Goal: Task Accomplishment & Management: Complete application form

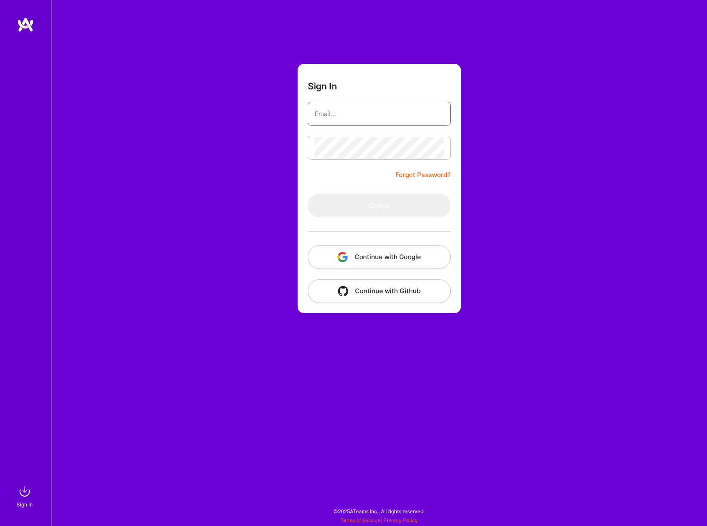
type input "[EMAIL_ADDRESS][DOMAIN_NAME]"
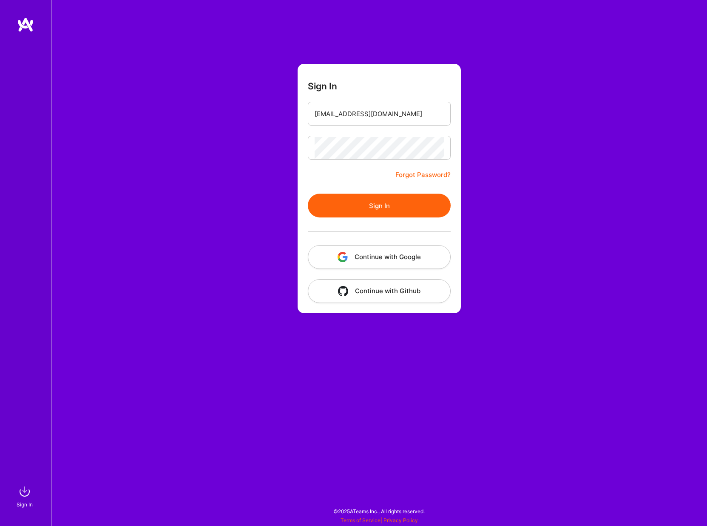
click at [347, 260] on img "button" at bounding box center [343, 257] width 10 height 10
click at [362, 192] on form "Sign In [EMAIL_ADDRESS][DOMAIN_NAME] Forgot Password? Sign In Continue with Goo…" at bounding box center [379, 188] width 163 height 249
click at [362, 202] on button "Sign In" at bounding box center [379, 205] width 143 height 24
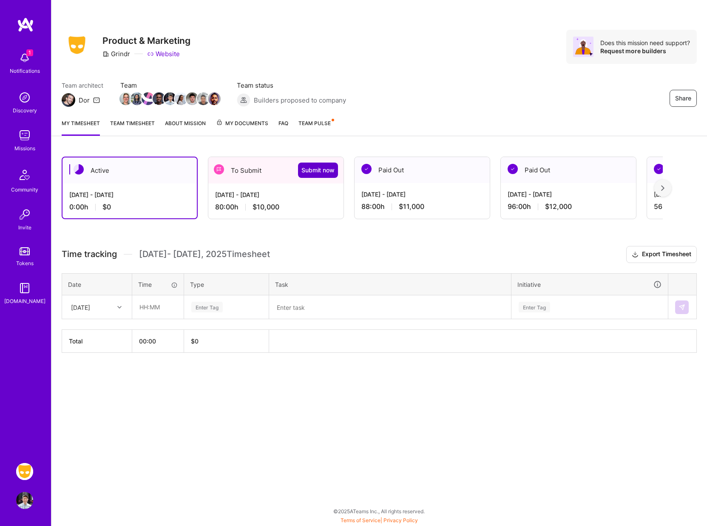
click at [310, 170] on span "Submit now" at bounding box center [317, 170] width 33 height 9
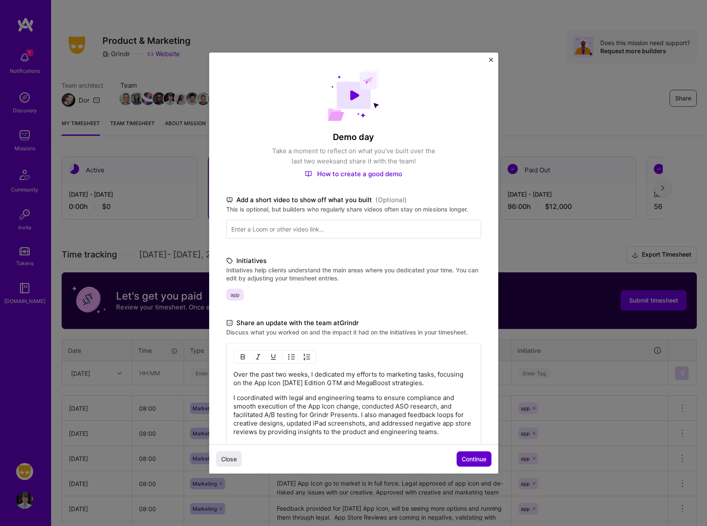
click at [464, 459] on span "Continue" at bounding box center [474, 458] width 25 height 9
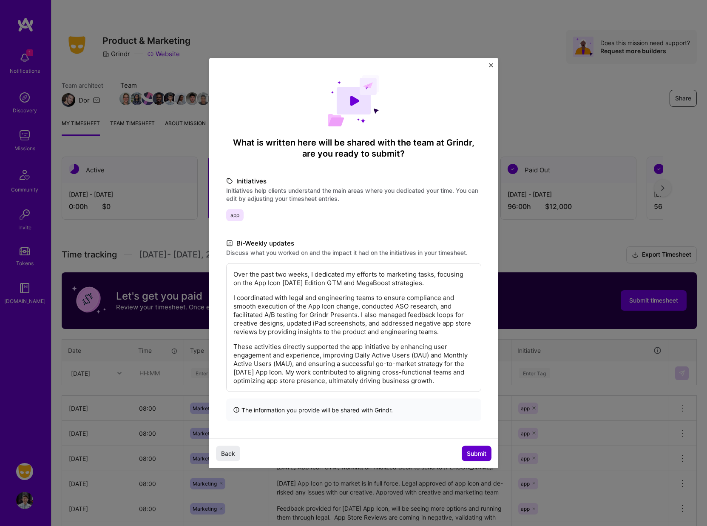
click at [467, 449] on span "Submit" at bounding box center [477, 453] width 20 height 9
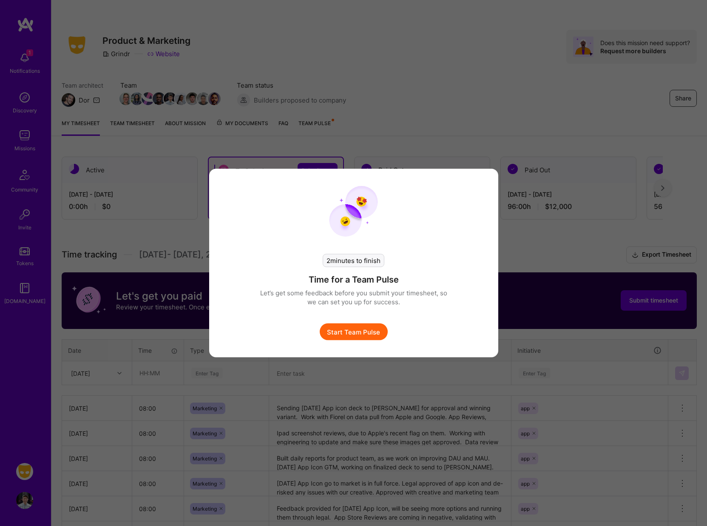
click at [356, 329] on button "Start Team Pulse" at bounding box center [354, 331] width 68 height 17
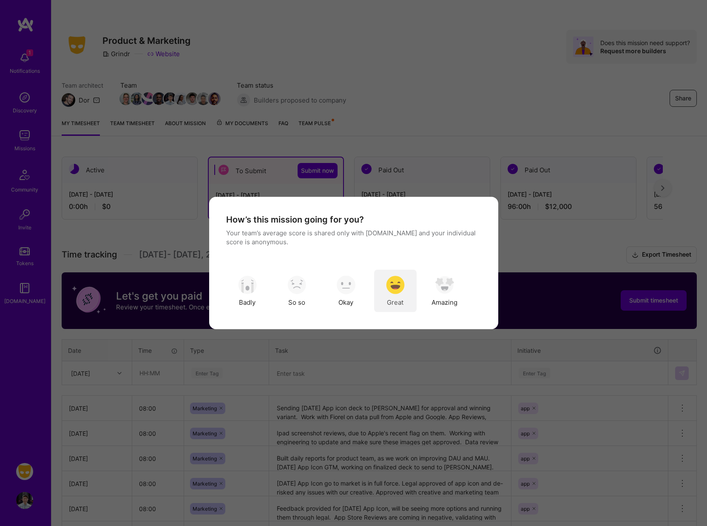
click at [403, 290] on img "modal" at bounding box center [395, 284] width 19 height 19
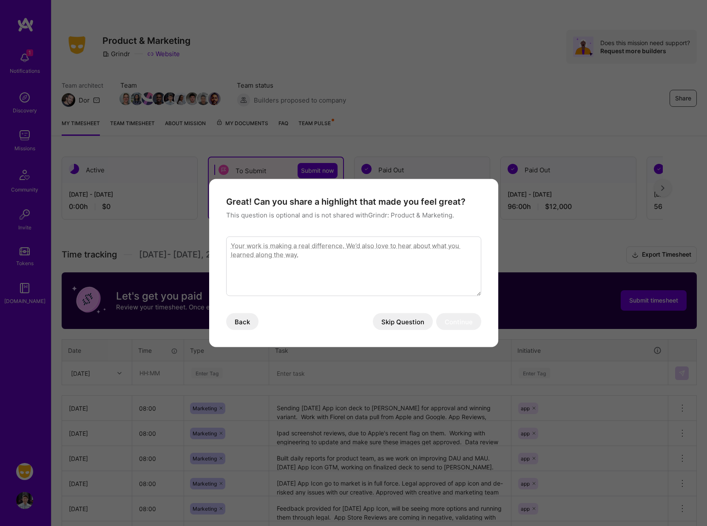
click at [391, 326] on button "Skip Question" at bounding box center [403, 321] width 60 height 17
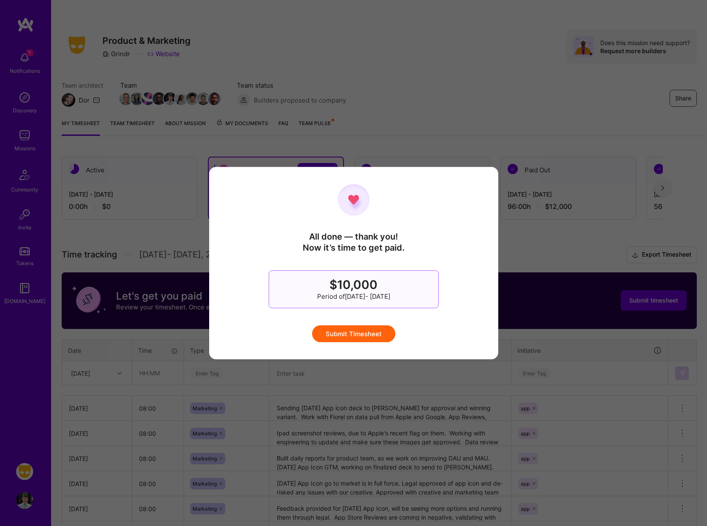
click at [361, 337] on button "Submit Timesheet" at bounding box center [353, 333] width 83 height 17
